Goal: Communication & Community: Answer question/provide support

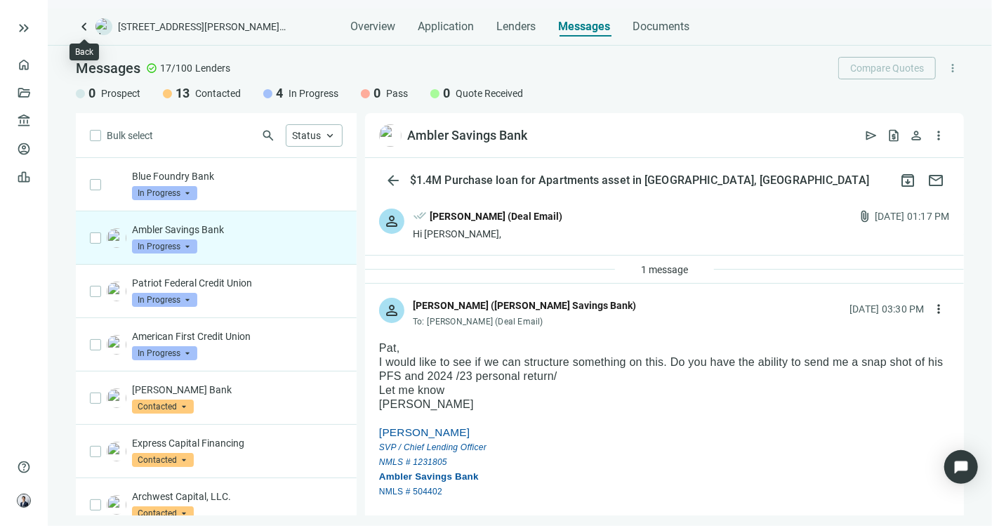
click at [84, 28] on span "keyboard_arrow_left" at bounding box center [84, 26] width 17 height 17
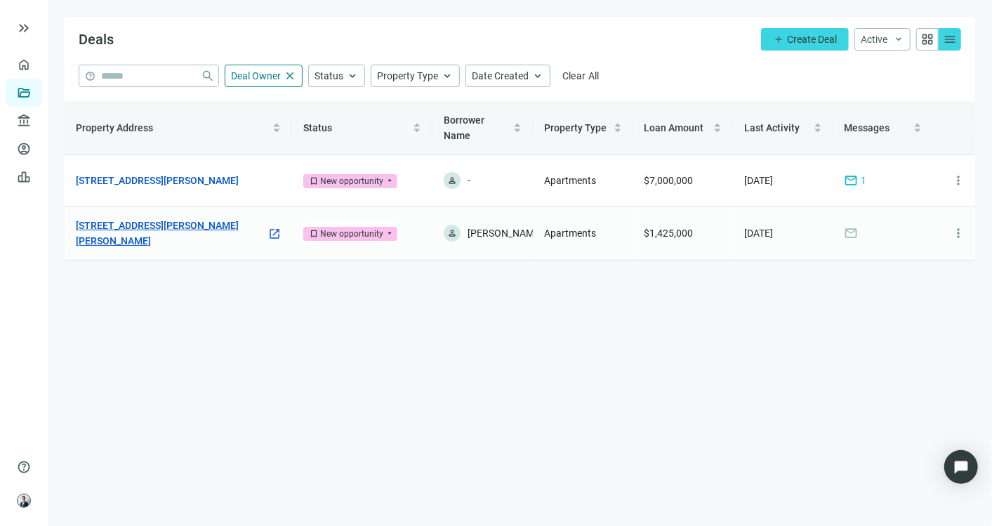
click at [157, 234] on link "[STREET_ADDRESS][PERSON_NAME][PERSON_NAME]" at bounding box center [171, 233] width 191 height 31
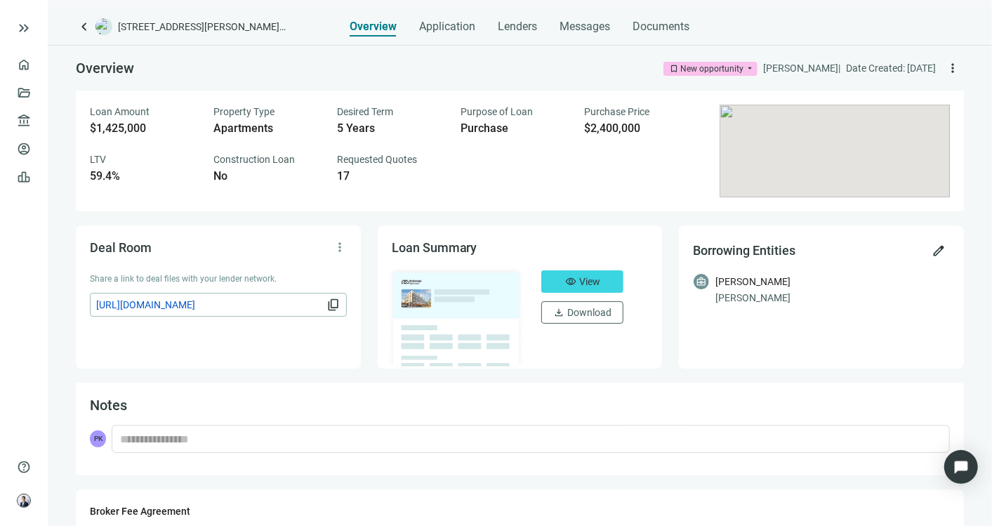
click at [81, 20] on span "keyboard_arrow_left" at bounding box center [84, 26] width 17 height 17
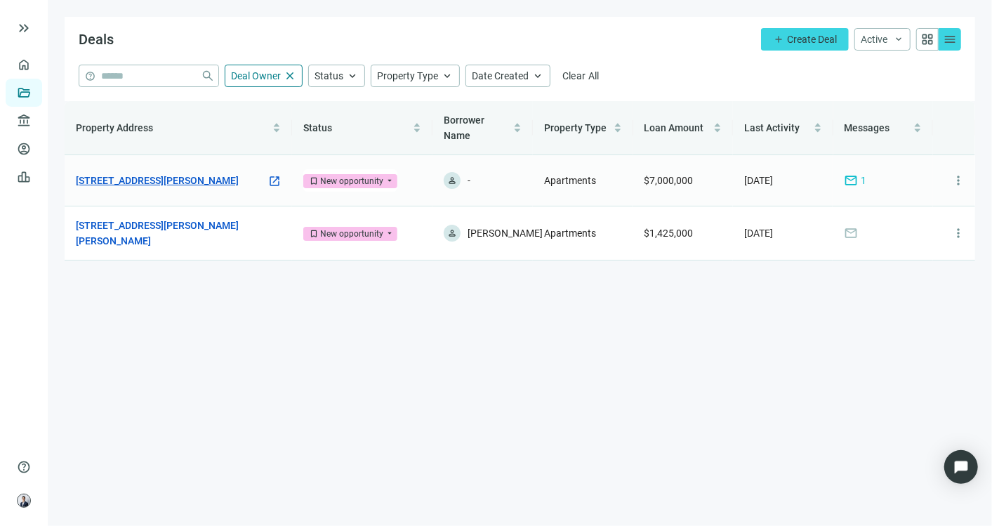
click at [166, 185] on link "[STREET_ADDRESS][PERSON_NAME]" at bounding box center [157, 180] width 163 height 15
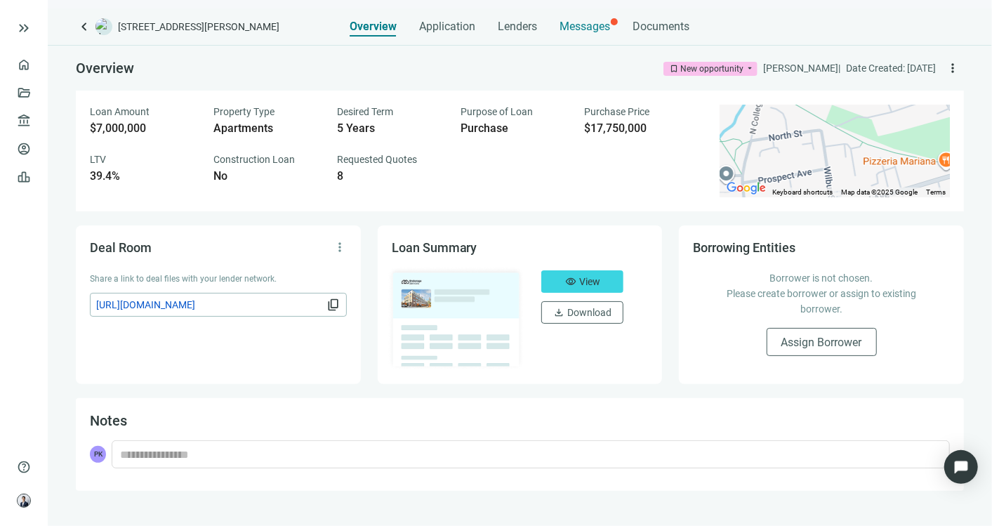
click at [567, 21] on span "Messages" at bounding box center [585, 26] width 51 height 13
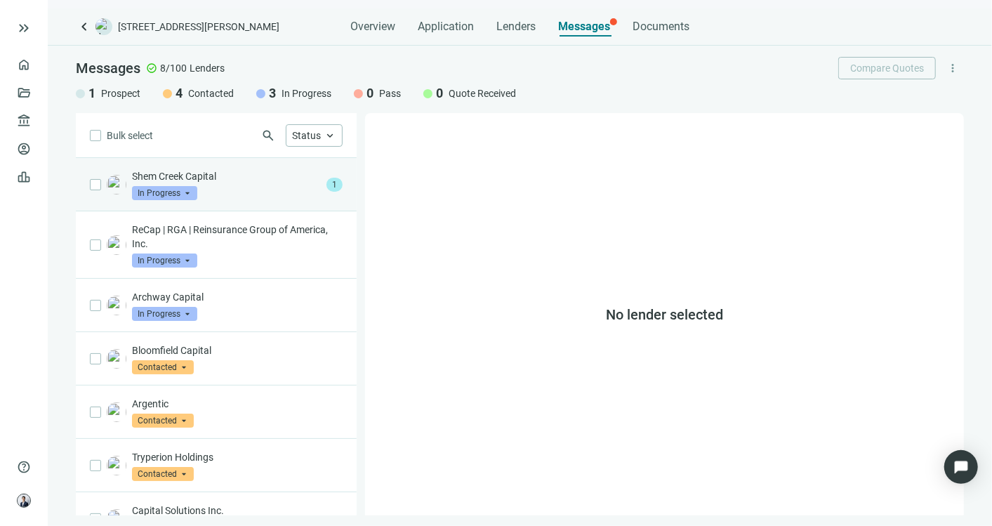
click at [281, 186] on div "Shem Creek Capital In Progress arrow_drop_down" at bounding box center [226, 184] width 189 height 31
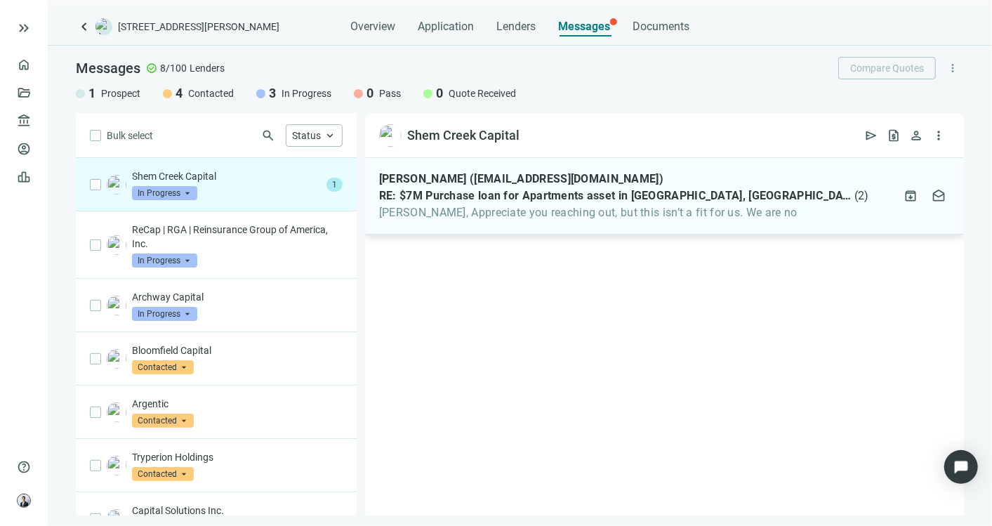
click at [596, 206] on span "[PERSON_NAME], Appreciate you reaching out, but this isn’t a fit for us. We are…" at bounding box center [624, 213] width 490 height 14
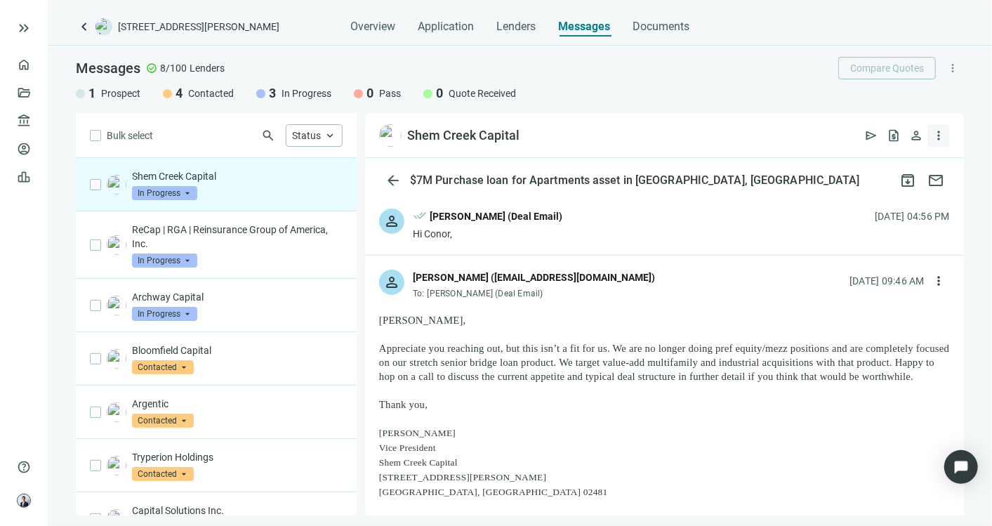
click at [939, 133] on span "more_vert" at bounding box center [939, 136] width 14 height 14
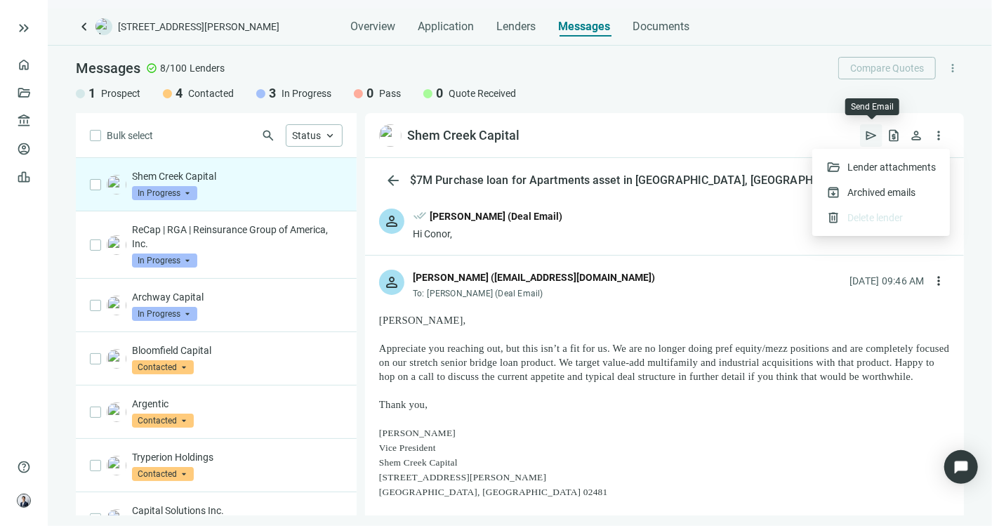
click at [872, 129] on span "send" at bounding box center [872, 136] width 14 height 14
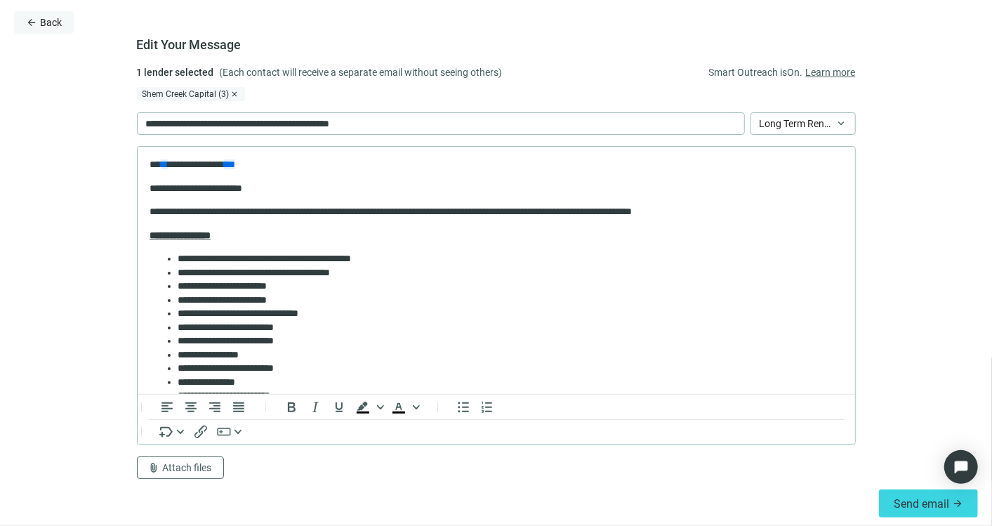
click at [44, 18] on span "Back" at bounding box center [51, 22] width 22 height 11
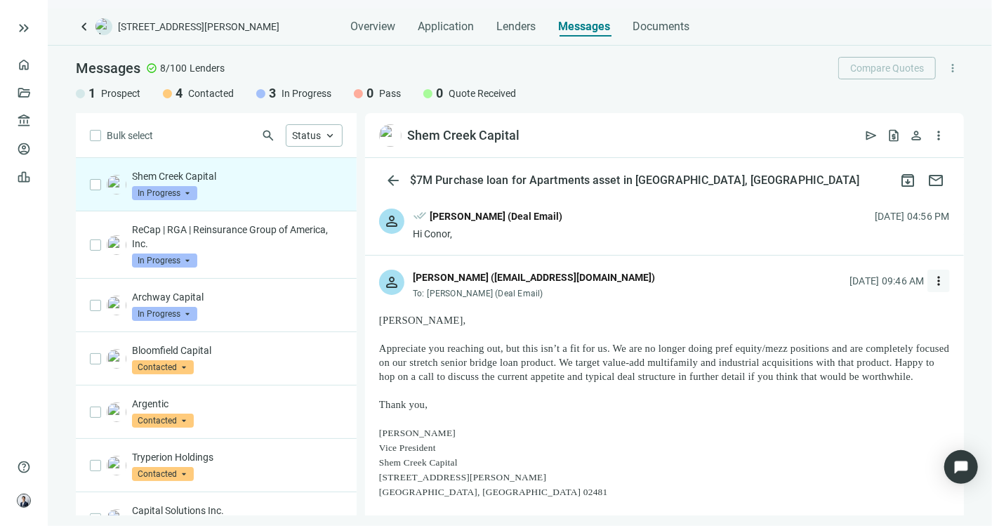
click at [932, 277] on span "more_vert" at bounding box center [939, 281] width 14 height 14
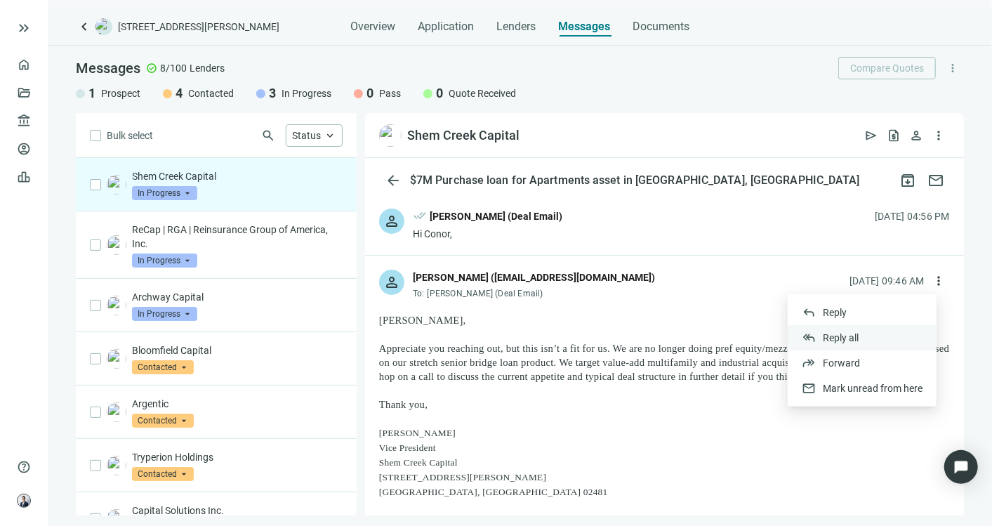
click at [844, 331] on span "Reply all" at bounding box center [841, 338] width 36 height 14
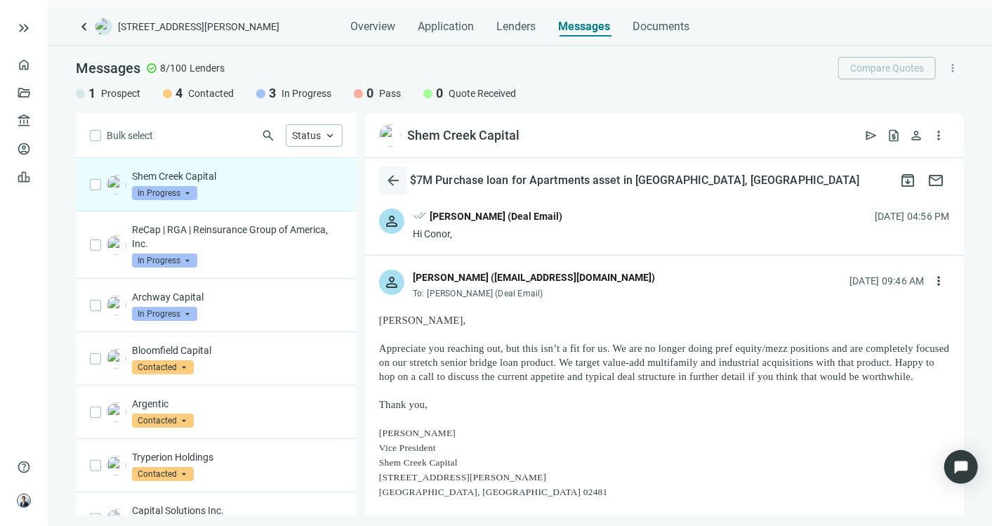
click at [393, 181] on span "arrow_back" at bounding box center [393, 180] width 17 height 17
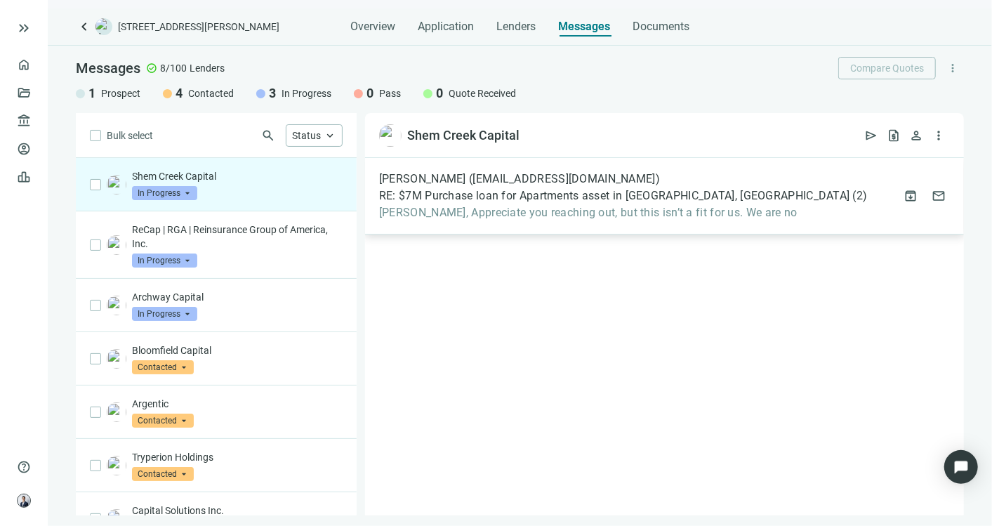
click at [746, 202] on div "[PERSON_NAME] ([EMAIL_ADDRESS][DOMAIN_NAME]) RE: $7M Purchase loan for Apartmen…" at bounding box center [623, 196] width 489 height 48
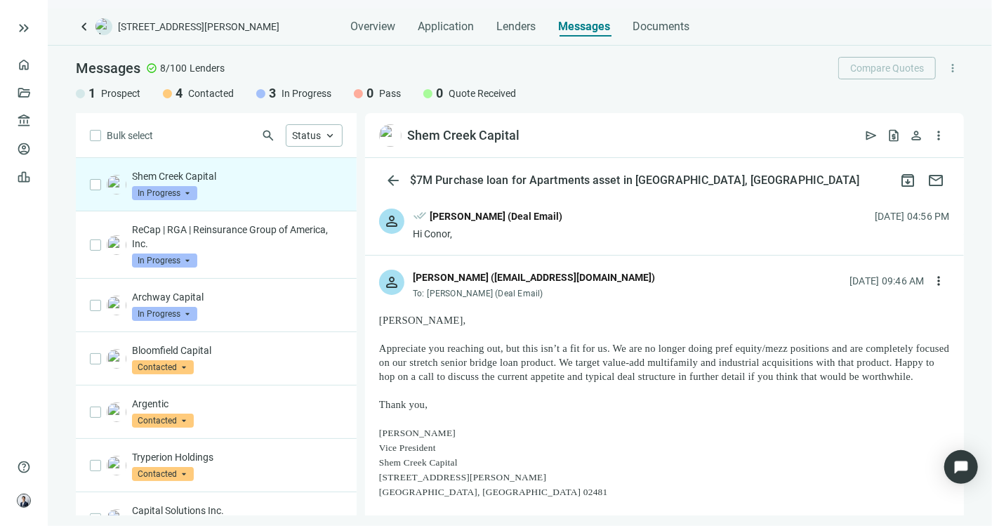
click at [909, 275] on div "[DATE] 09:46 AM" at bounding box center [887, 280] width 75 height 15
click at [933, 287] on button "more_vert" at bounding box center [939, 281] width 22 height 22
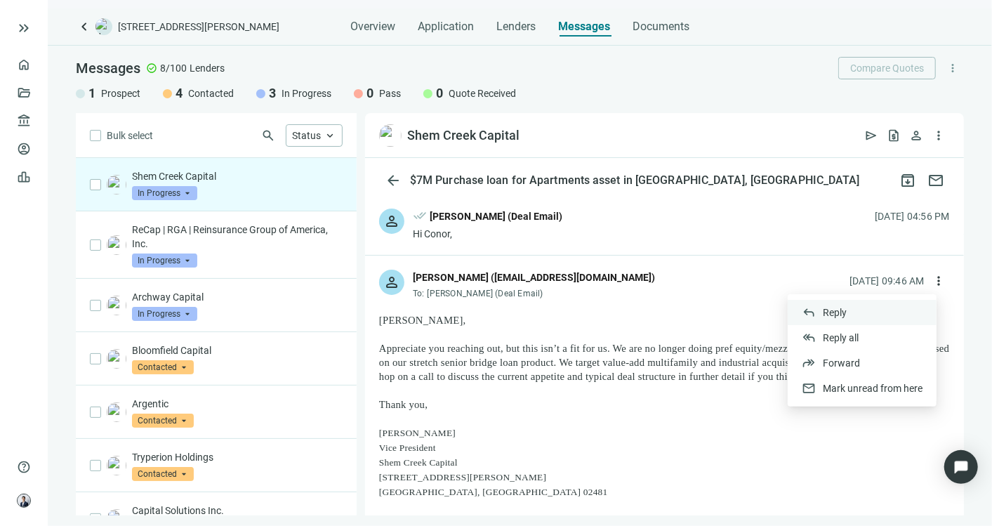
click at [869, 309] on div "reply Reply" at bounding box center [862, 312] width 149 height 25
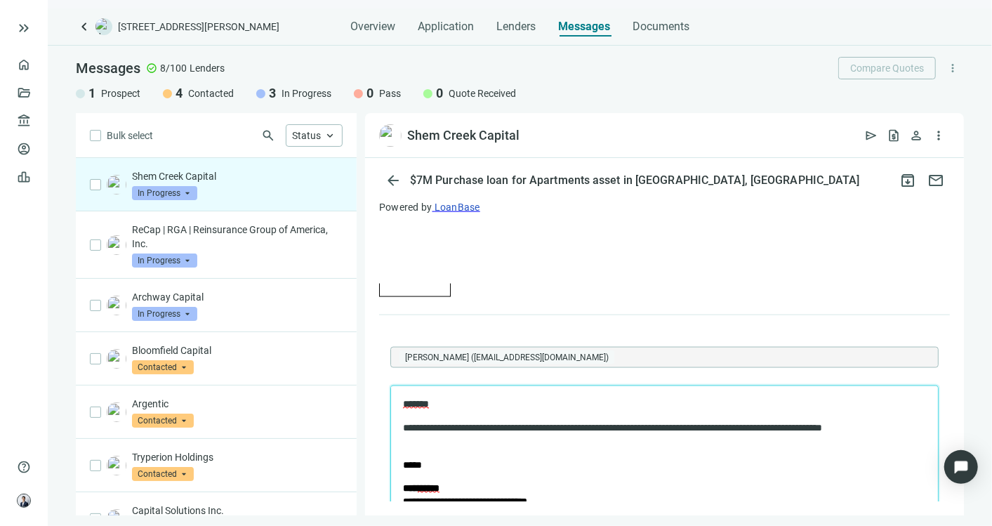
click at [433, 468] on p "*****" at bounding box center [663, 465] width 523 height 14
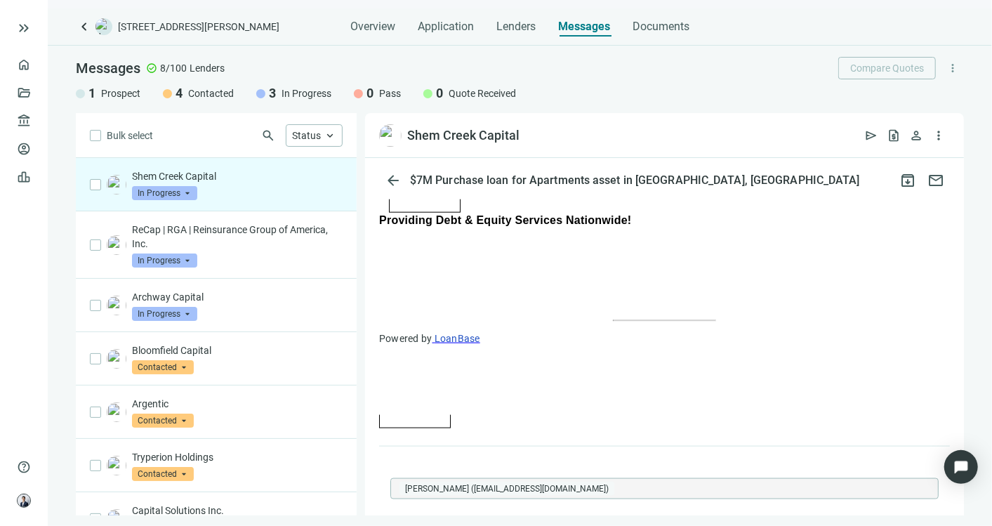
scroll to position [1170, 0]
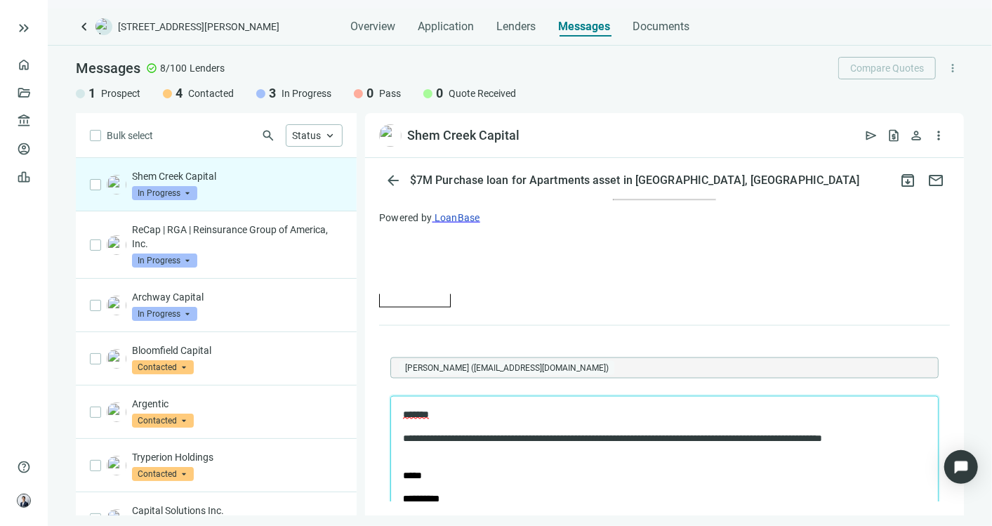
click at [420, 414] on span "******" at bounding box center [415, 414] width 26 height 10
click at [562, 457] on p "**********" at bounding box center [651, 444] width 499 height 27
click at [551, 440] on p "**********" at bounding box center [651, 444] width 499 height 27
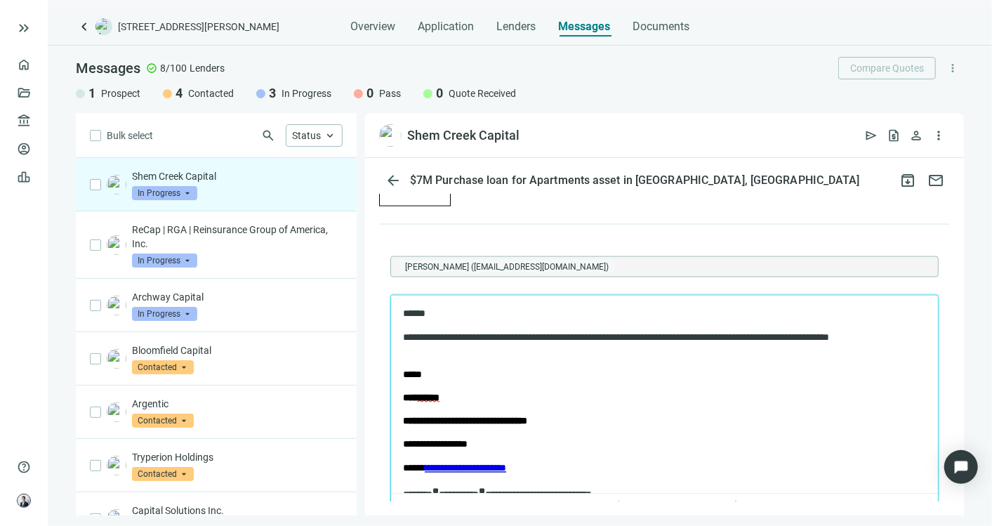
scroll to position [1408, 0]
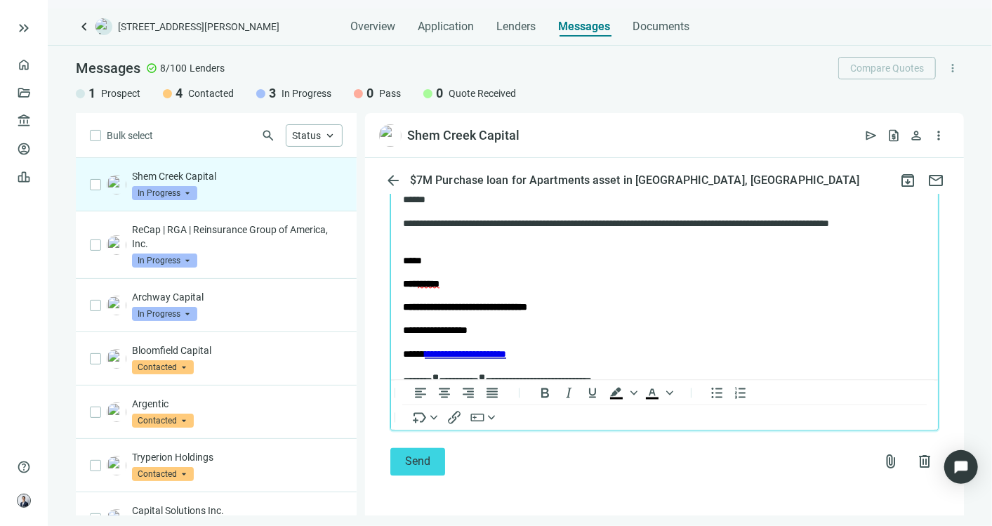
click at [450, 464] on div "Send attach_file delete" at bounding box center [665, 462] width 549 height 28
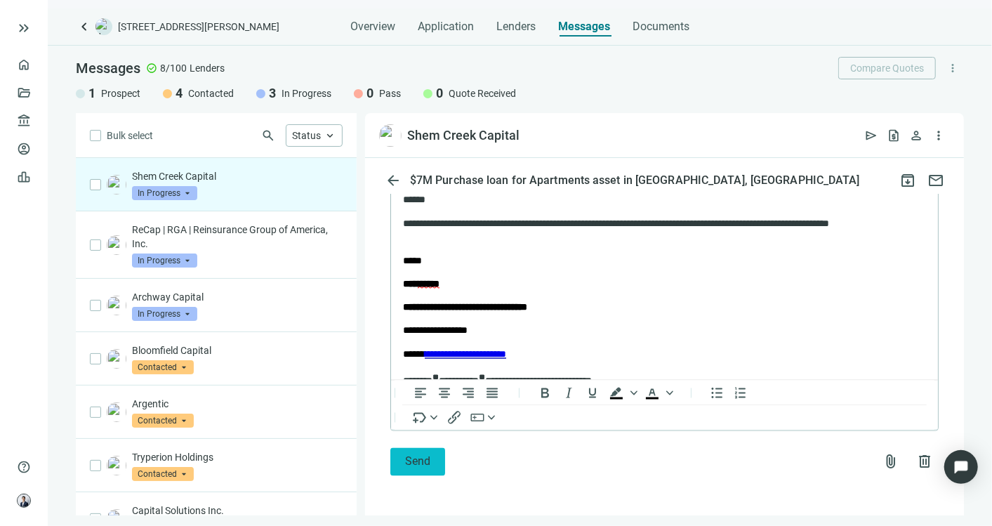
click at [437, 461] on button "Send" at bounding box center [418, 462] width 55 height 28
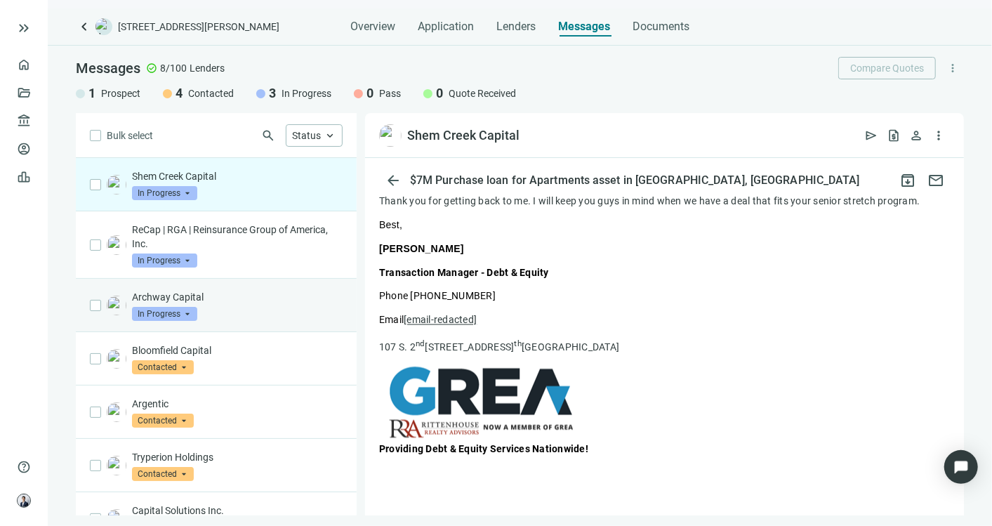
click at [212, 303] on div "Archway Capital In Progress arrow_drop_down" at bounding box center [237, 305] width 211 height 31
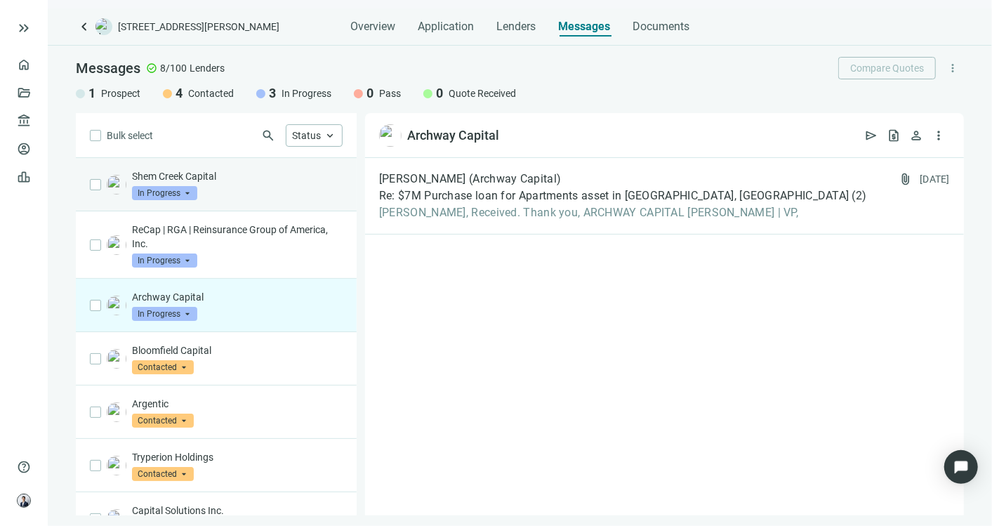
click at [257, 192] on div "Shem Creek Capital In Progress arrow_drop_down" at bounding box center [237, 184] width 211 height 31
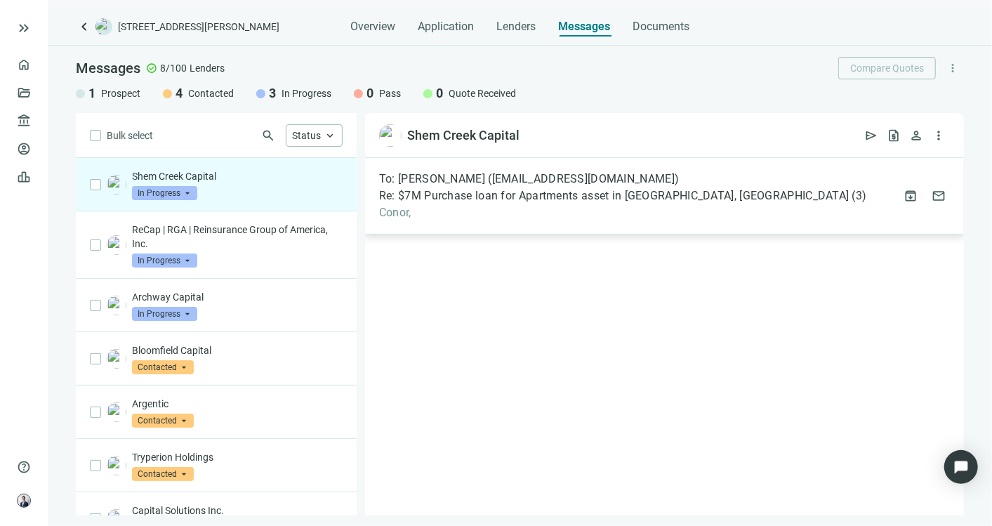
click at [475, 197] on span "Re: $7M Purchase loan for Apartments asset in [GEOGRAPHIC_DATA], [GEOGRAPHIC_DA…" at bounding box center [614, 196] width 471 height 14
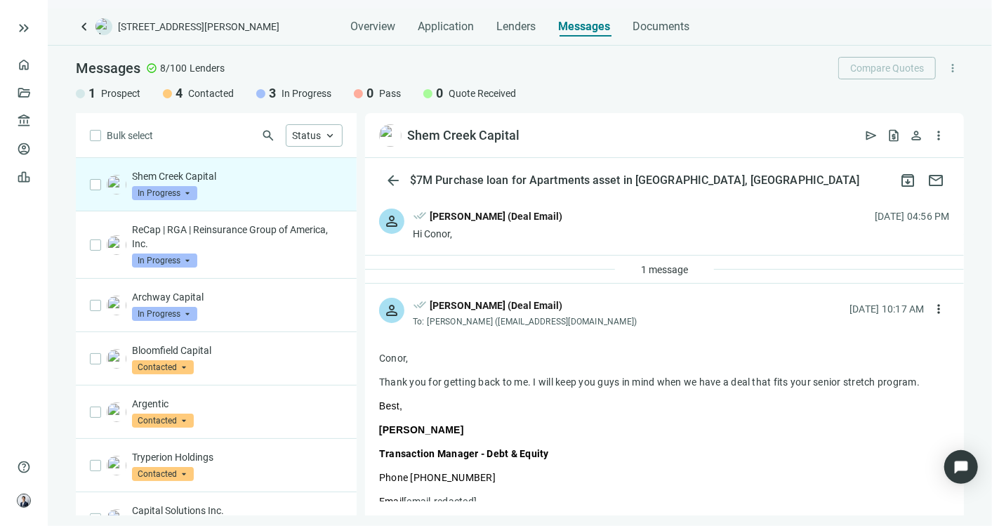
click at [507, 231] on div "Hi Conor," at bounding box center [488, 234] width 150 height 14
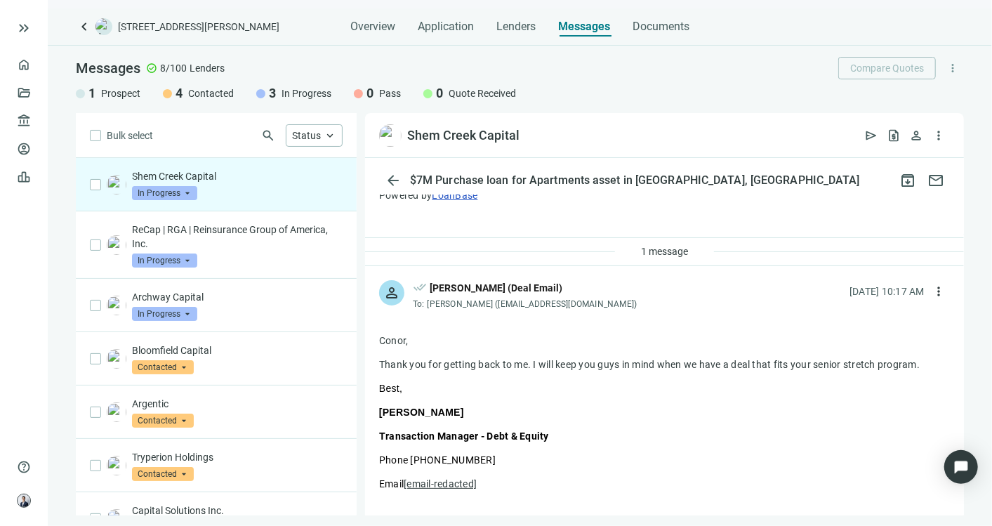
scroll to position [690, 0]
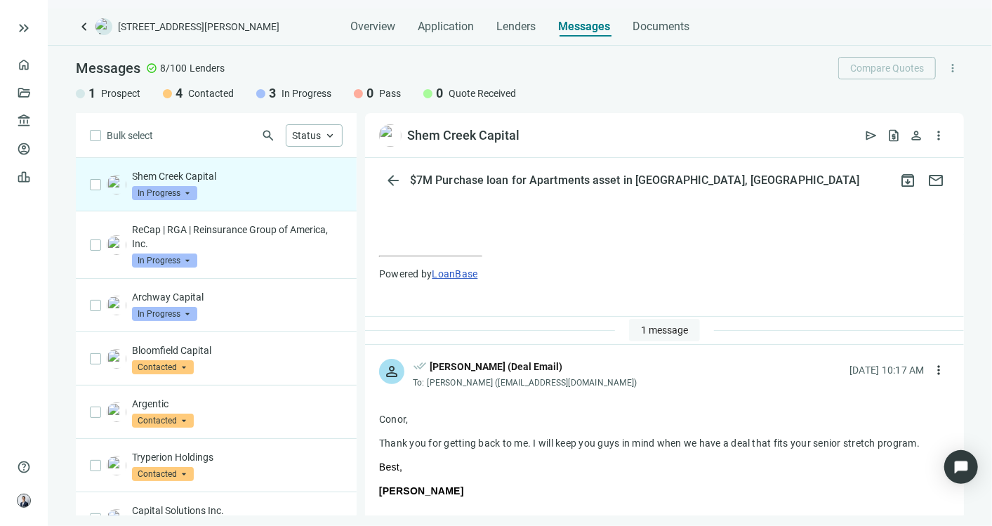
click at [641, 330] on span "1 message" at bounding box center [664, 329] width 47 height 11
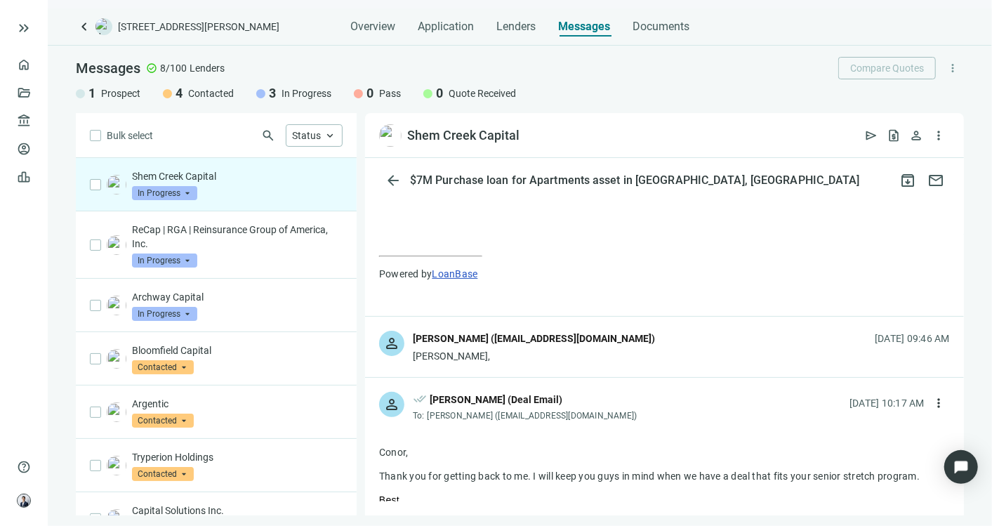
click at [606, 349] on div "person [PERSON_NAME] ([EMAIL_ADDRESS][DOMAIN_NAME]) [PERSON_NAME], [DATE] 09:46…" at bounding box center [664, 347] width 599 height 60
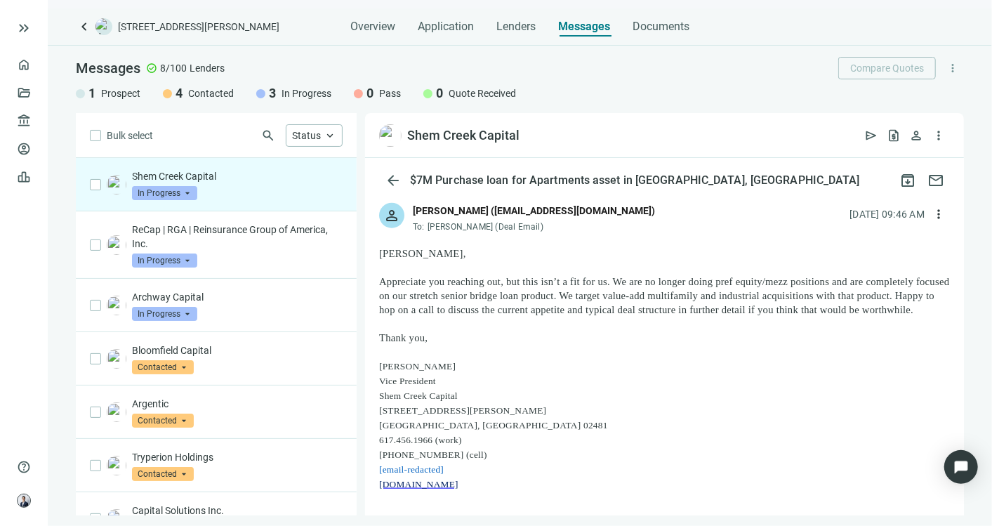
scroll to position [846, 0]
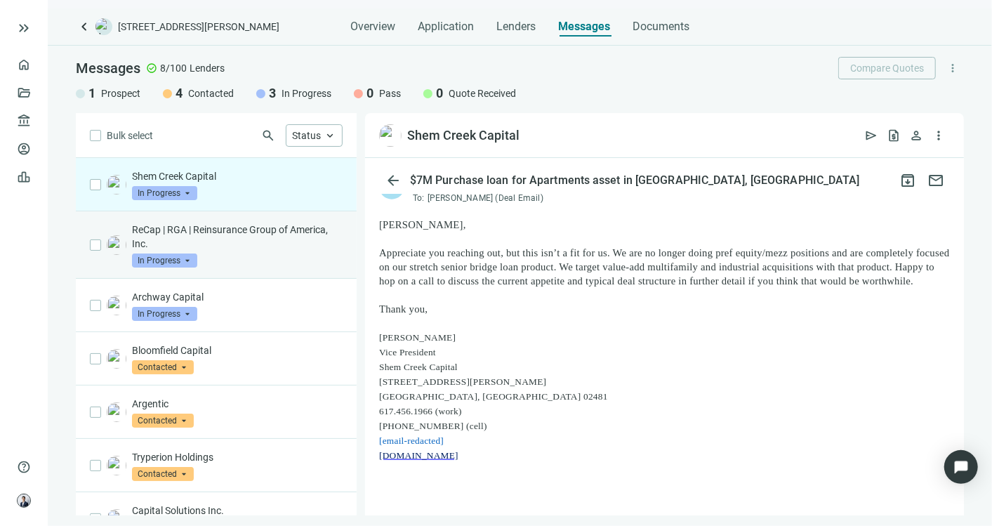
click at [242, 242] on p "ReCap | RGA | Reinsurance Group of America, Inc." at bounding box center [237, 237] width 211 height 28
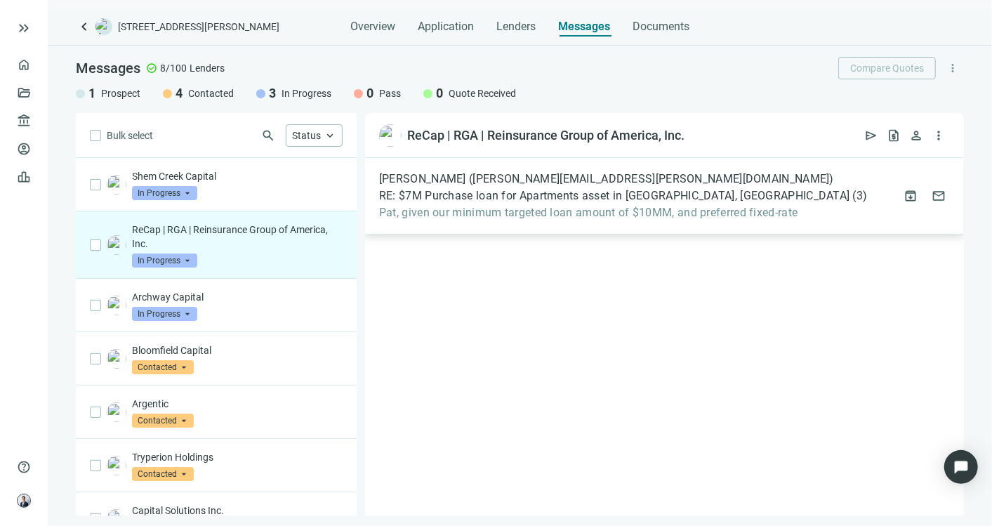
click at [470, 197] on span "RE: $7M Purchase loan for Apartments asset in [GEOGRAPHIC_DATA], [GEOGRAPHIC_DA…" at bounding box center [614, 196] width 471 height 14
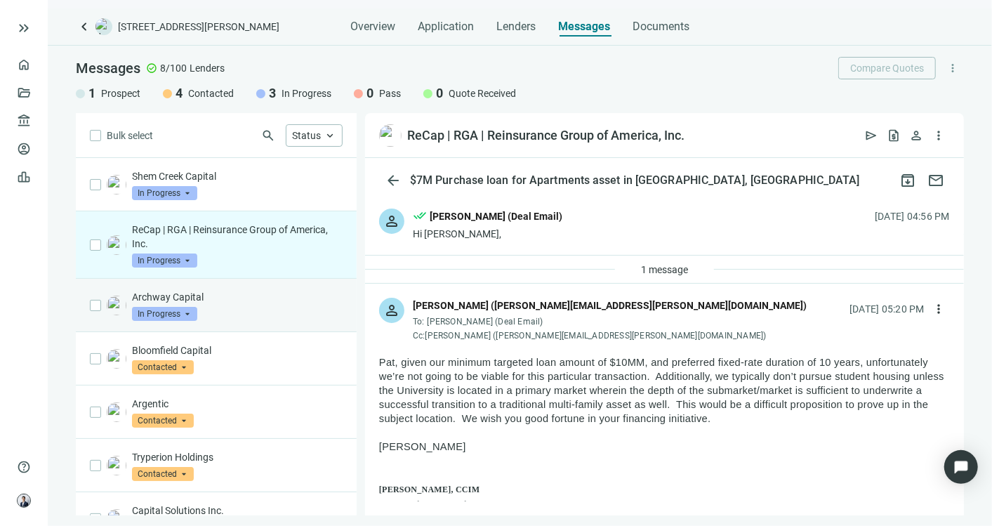
click at [220, 299] on p "Archway Capital" at bounding box center [237, 297] width 211 height 14
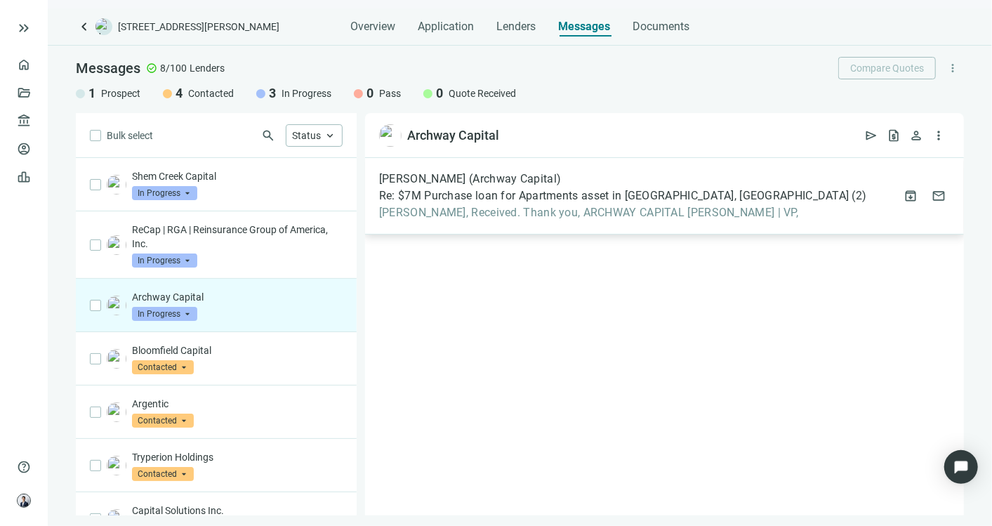
click at [454, 220] on div "[PERSON_NAME] (Archway Capital) Re: $7M Purchase loan for Apartments asset in […" at bounding box center [664, 196] width 599 height 77
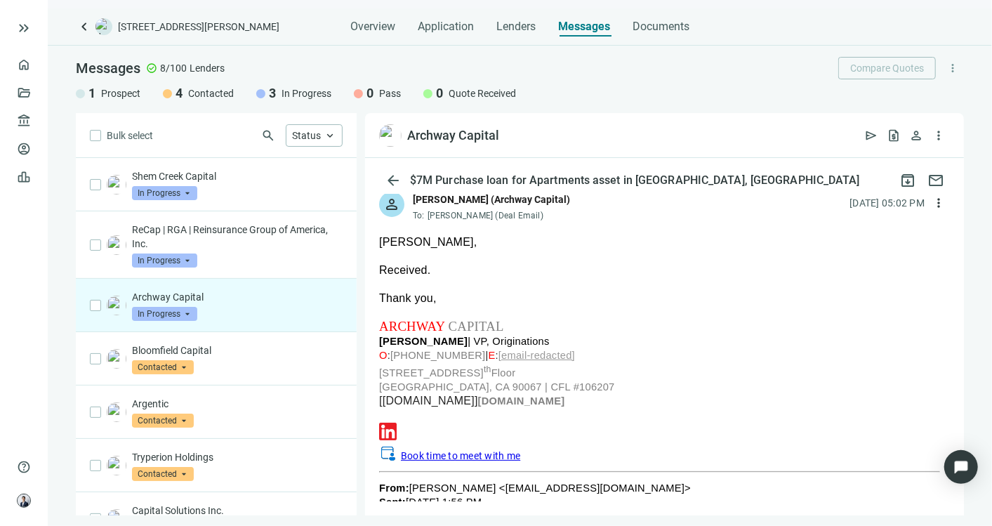
scroll to position [156, 0]
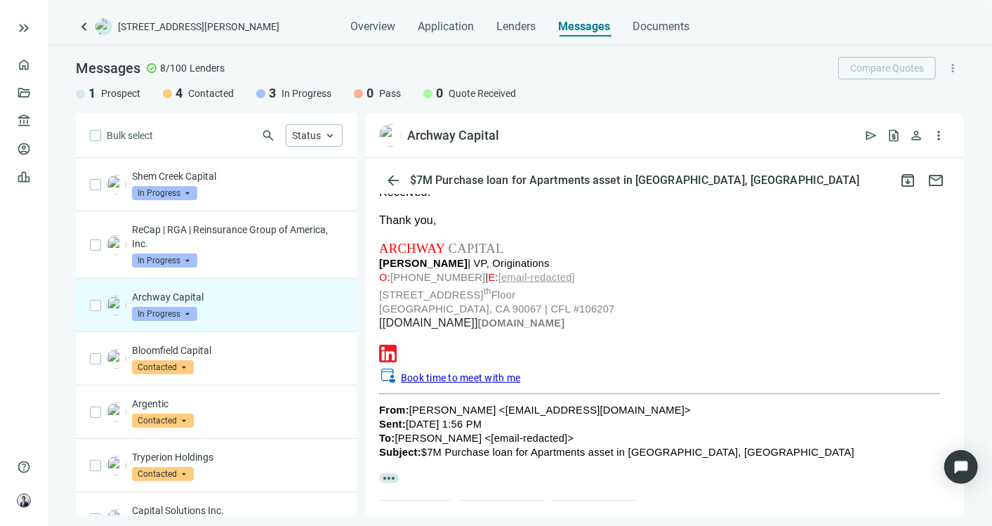
click at [537, 275] on link "[email-redacted]" at bounding box center [537, 277] width 77 height 11
click at [520, 278] on link "[email-redacted]" at bounding box center [537, 277] width 77 height 11
click at [518, 279] on link "[email-redacted]" at bounding box center [537, 277] width 77 height 11
drag, startPoint x: 518, startPoint y: 279, endPoint x: 646, endPoint y: 268, distance: 128.3
click at [646, 268] on p "[PERSON_NAME] | VP, Originations" at bounding box center [664, 263] width 571 height 14
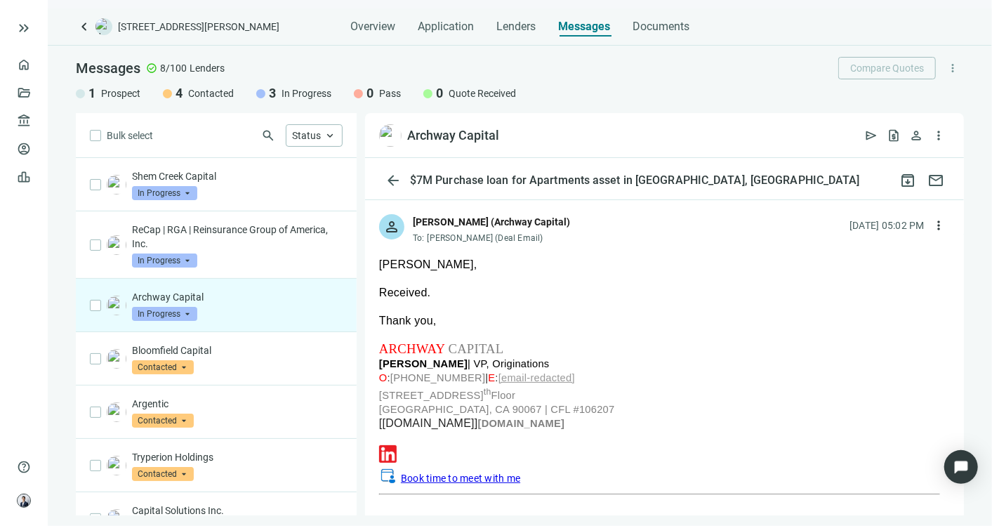
scroll to position [0, 0]
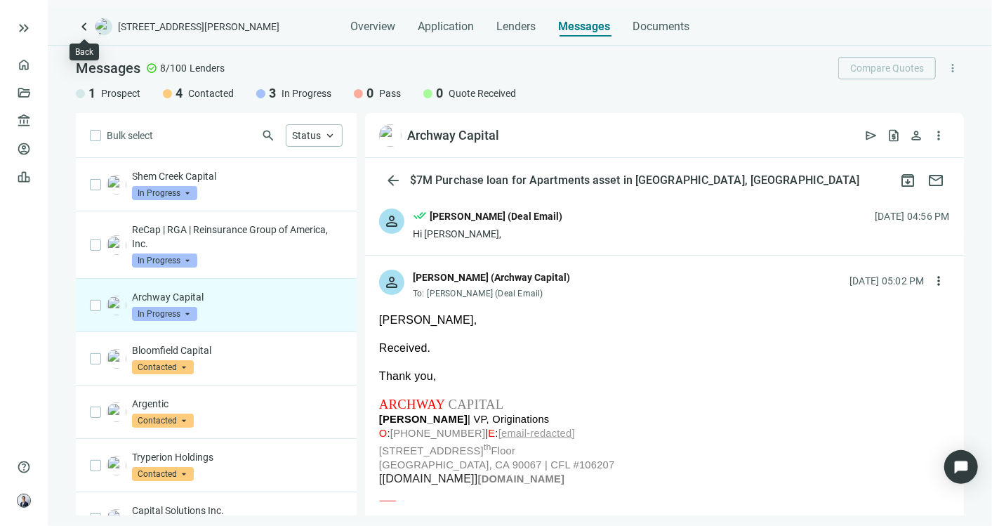
click at [83, 27] on span "keyboard_arrow_left" at bounding box center [84, 26] width 17 height 17
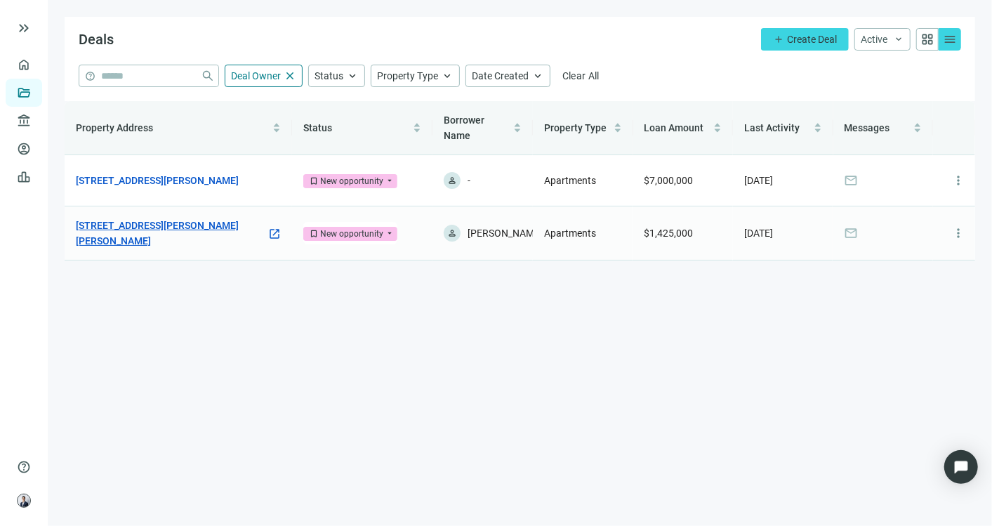
click at [155, 235] on link "[STREET_ADDRESS][PERSON_NAME][PERSON_NAME]" at bounding box center [171, 233] width 191 height 31
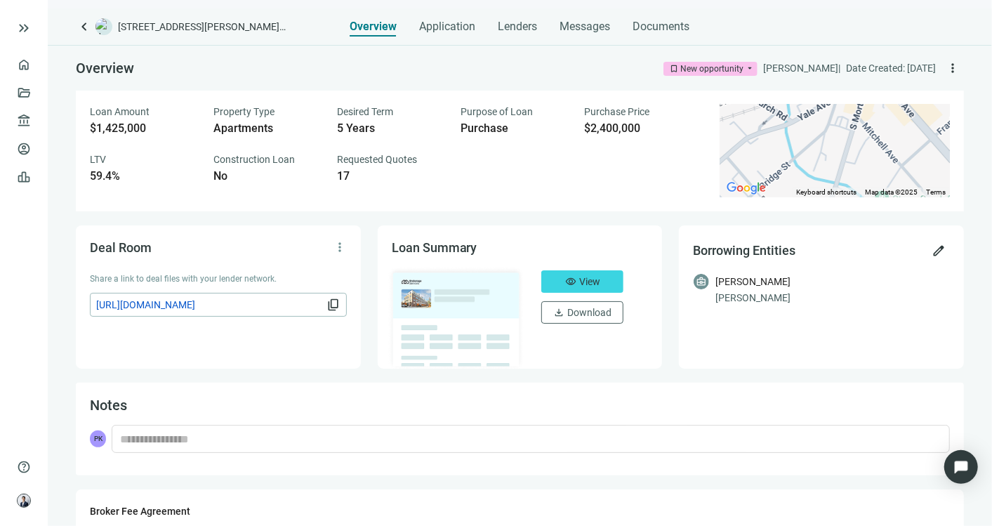
click at [617, 32] on div "Overview Application Lenders Messages Documents" at bounding box center [520, 22] width 340 height 28
click at [590, 33] on span "Messages" at bounding box center [585, 26] width 51 height 13
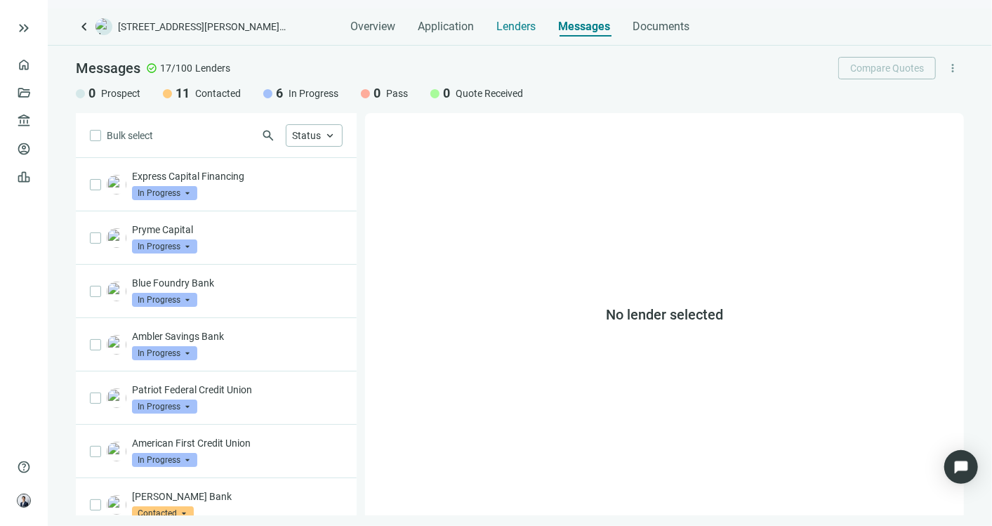
click at [509, 30] on span "Lenders" at bounding box center [516, 27] width 39 height 14
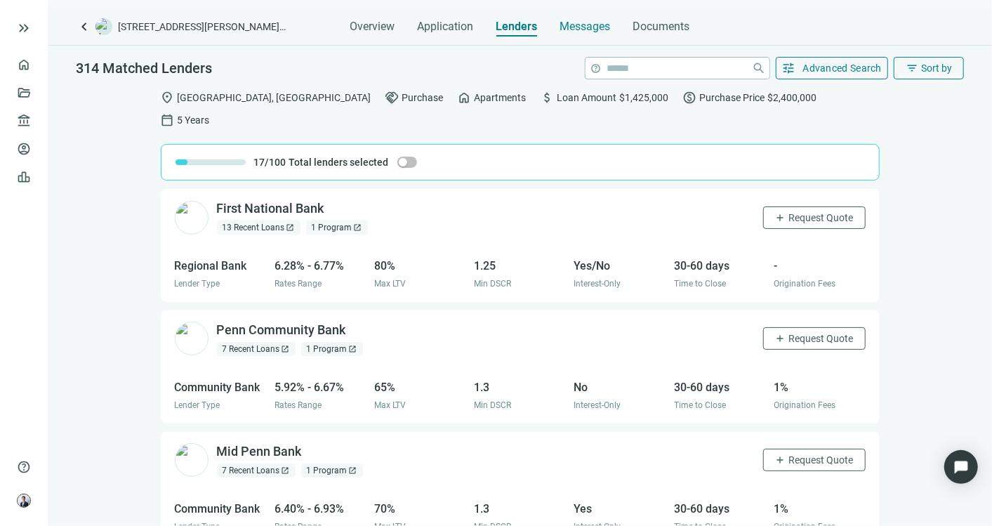
click at [601, 26] on span "Messages" at bounding box center [585, 26] width 51 height 13
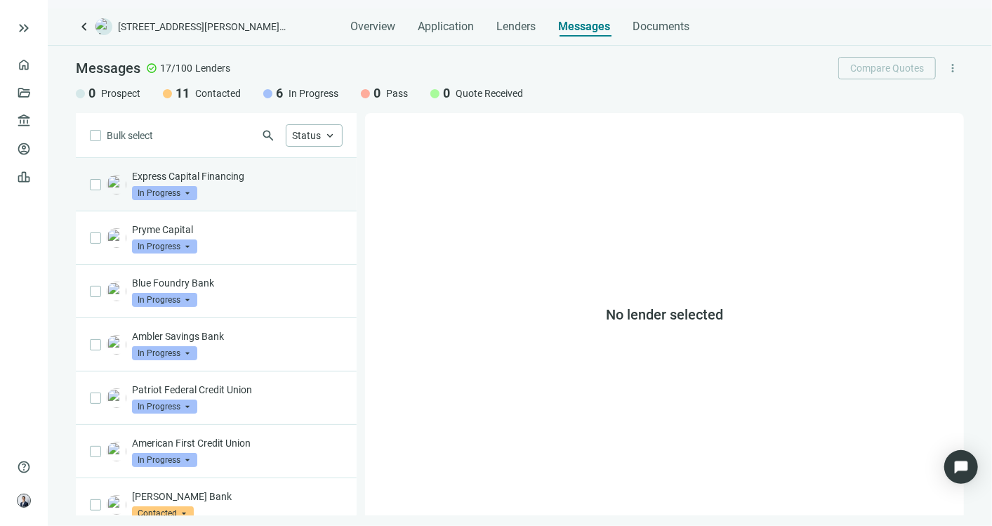
drag, startPoint x: 241, startPoint y: 174, endPoint x: 237, endPoint y: 181, distance: 7.6
click at [237, 181] on p "Express Capital Financing" at bounding box center [237, 176] width 211 height 14
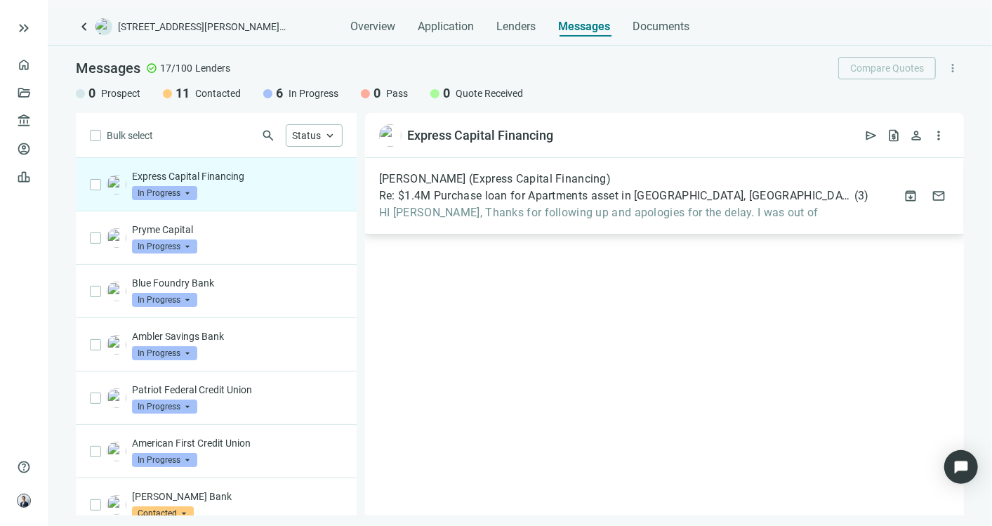
click at [426, 185] on span "[PERSON_NAME] (Express Capital Financing)" at bounding box center [495, 179] width 232 height 14
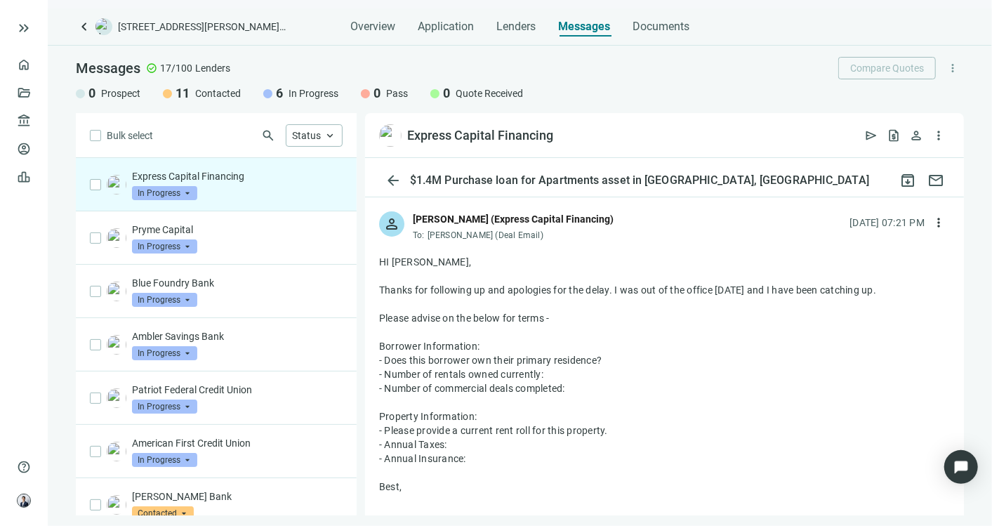
scroll to position [53, 0]
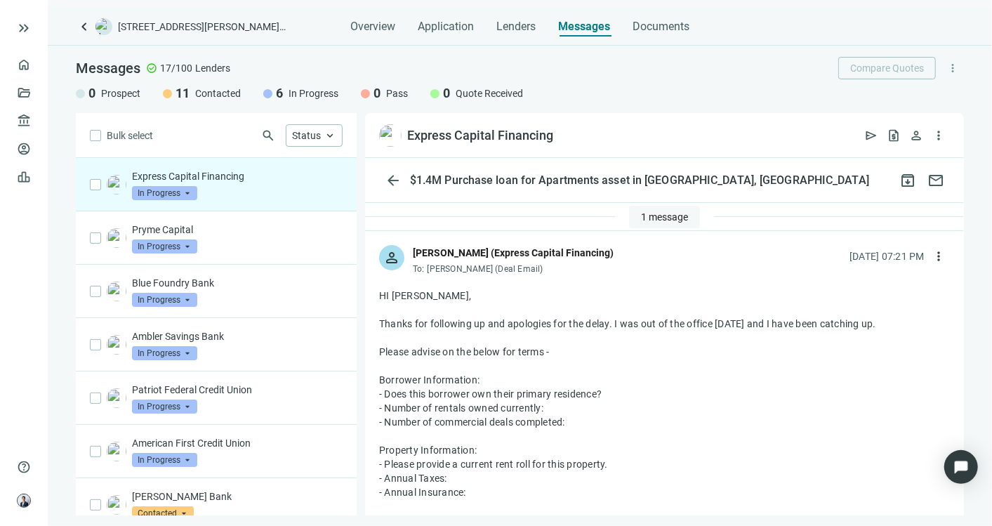
click at [642, 218] on span "1 message" at bounding box center [664, 216] width 47 height 11
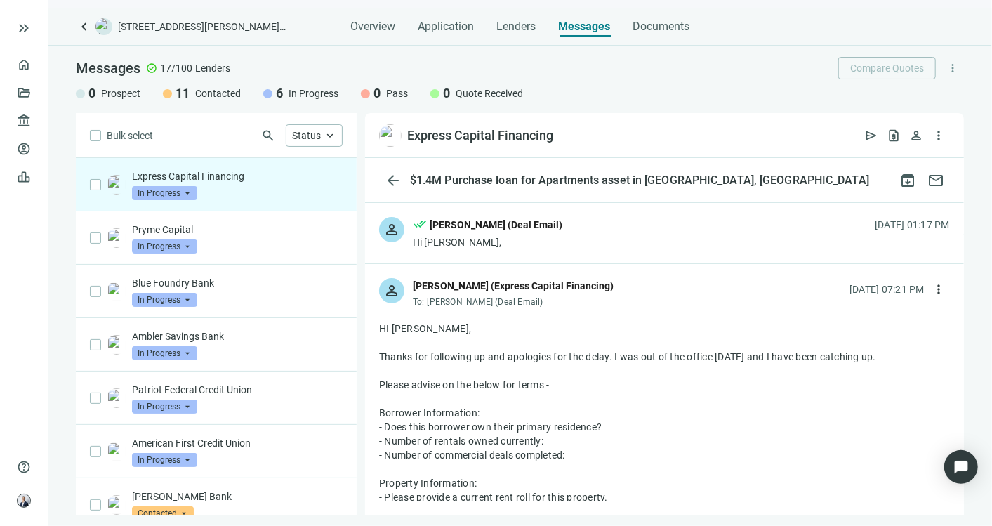
click at [638, 247] on div "person done_all [PERSON_NAME] (Deal Email) Hi [PERSON_NAME], [DATE] 01:17 PM" at bounding box center [664, 233] width 599 height 60
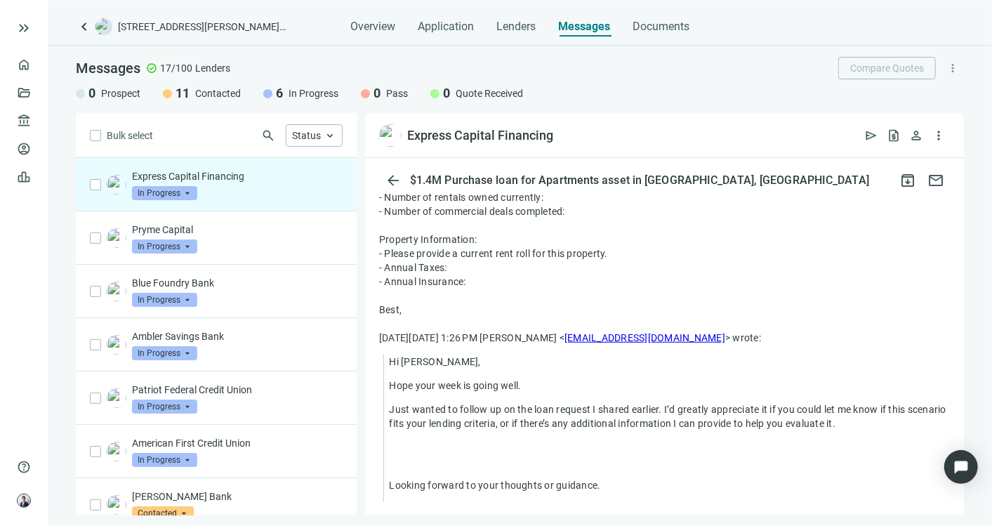
scroll to position [702, 0]
